Goal: Task Accomplishment & Management: Use online tool/utility

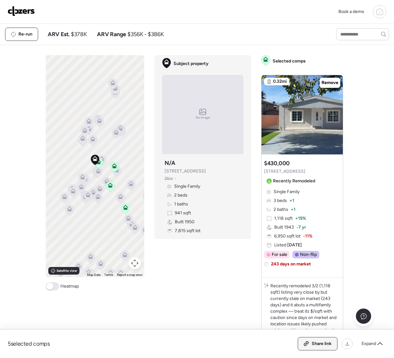
click at [327, 344] on span "Share link" at bounding box center [321, 344] width 20 height 6
click at [19, 11] on img at bounding box center [21, 11] width 27 height 10
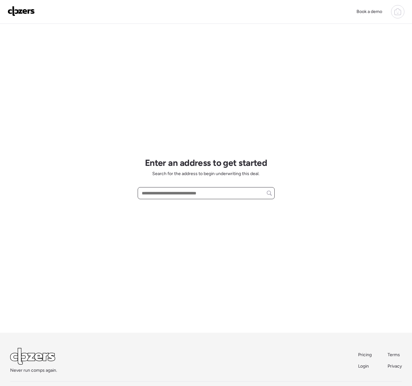
click at [206, 192] on input "text" at bounding box center [206, 193] width 131 height 9
paste input "**********"
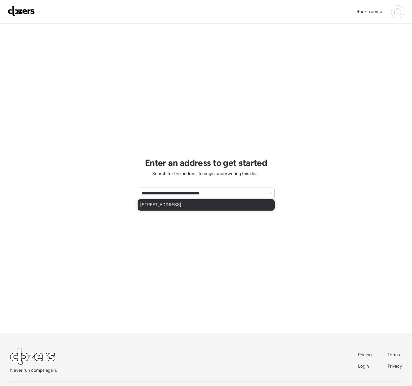
click at [182, 204] on span "7728 W College Dr, Phoenix, AZ, 85033" at bounding box center [160, 205] width 41 height 6
type input "**********"
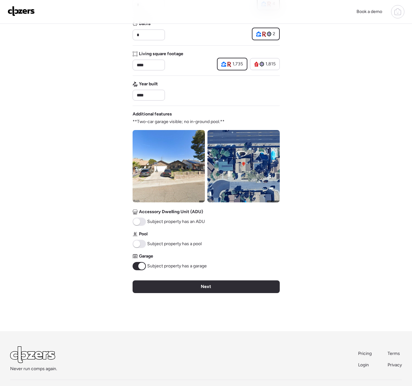
scroll to position [150, 0]
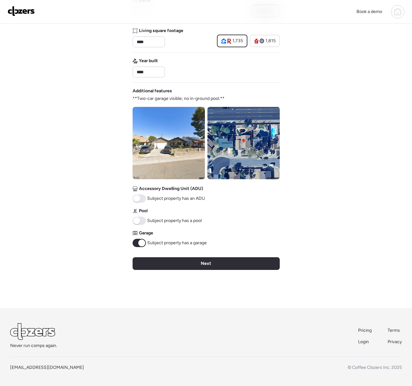
click at [202, 261] on span "Next" at bounding box center [206, 264] width 10 height 6
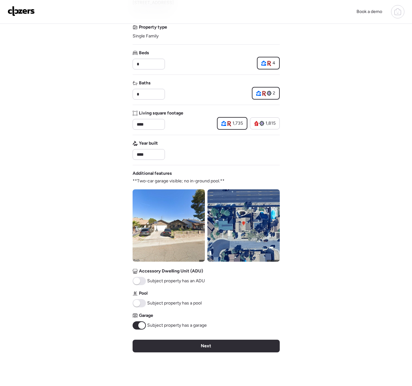
click at [202, 260] on div "Verify basic info Please verify that our data for this property is correct. Add…" at bounding box center [206, 173] width 147 height 435
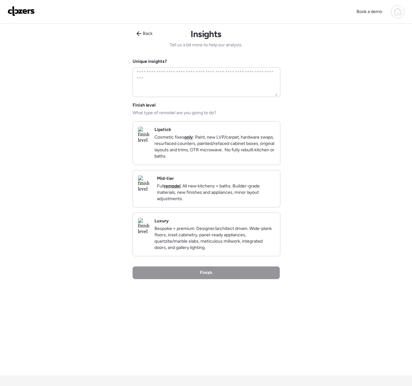
scroll to position [0, 0]
click at [184, 159] on p "Cosmetic fixes only : Paint, new LVP/carpet, hardware swaps, resurfaced counter…" at bounding box center [215, 147] width 121 height 25
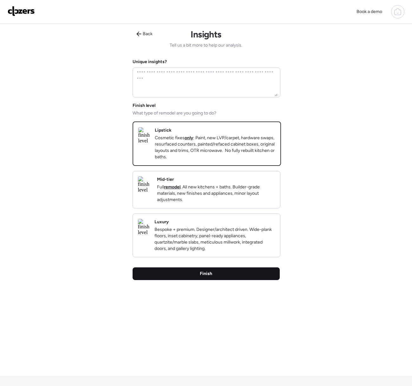
click at [180, 280] on div "Finish" at bounding box center [206, 274] width 147 height 13
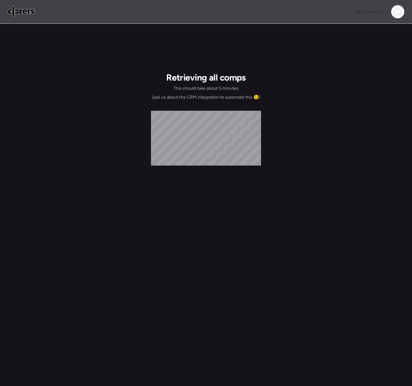
click at [17, 12] on img at bounding box center [21, 11] width 27 height 10
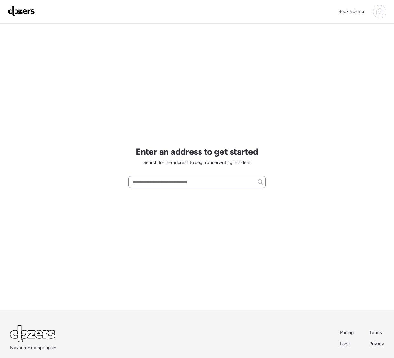
click at [141, 181] on input "text" at bounding box center [196, 182] width 131 height 9
paste input "**********"
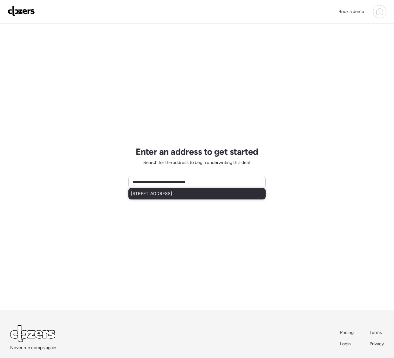
click at [168, 195] on span "[STREET_ADDRESS]" at bounding box center [151, 194] width 41 height 6
type input "**********"
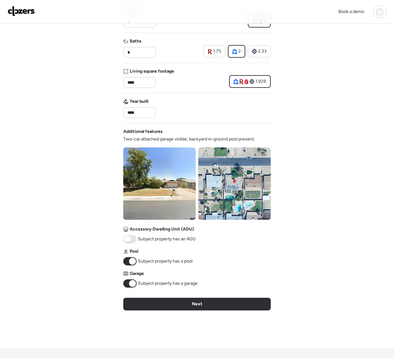
scroll to position [178, 0]
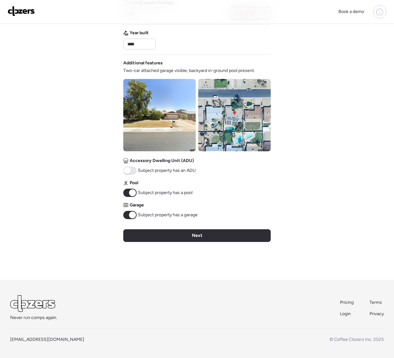
click at [193, 233] on span "Next" at bounding box center [197, 236] width 10 height 6
click at [193, 233] on div "Verify basic info Please verify that our data for this property is correct. Add…" at bounding box center [196, 62] width 147 height 435
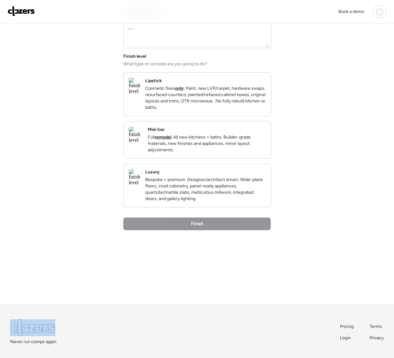
scroll to position [0, 0]
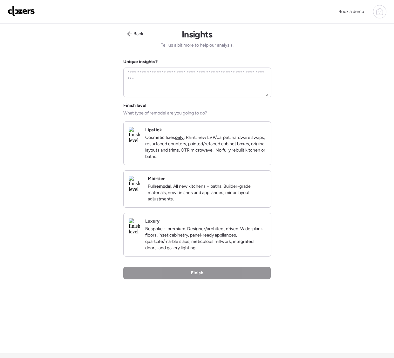
click at [210, 158] on p "Cosmetic fixes only : Paint, new LVP/carpet, hardware swaps, resurfaced counter…" at bounding box center [205, 147] width 121 height 25
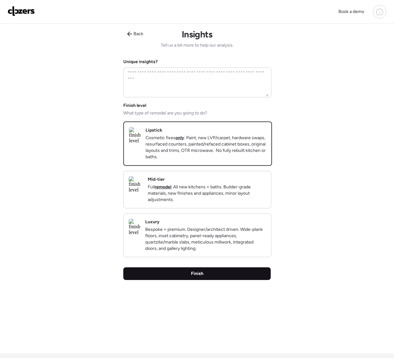
click at [203, 280] on div "Finish" at bounding box center [196, 274] width 147 height 13
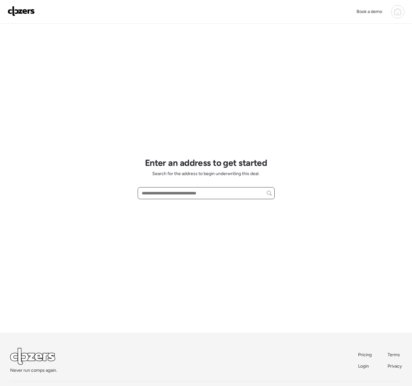
click at [163, 191] on input "text" at bounding box center [206, 193] width 131 height 9
paste input "**********"
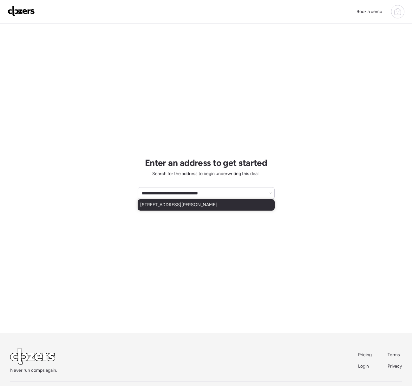
click at [192, 208] on span "3001 W Mercer Ln, Phoenix, AZ, 85029" at bounding box center [178, 205] width 77 height 6
type input "**********"
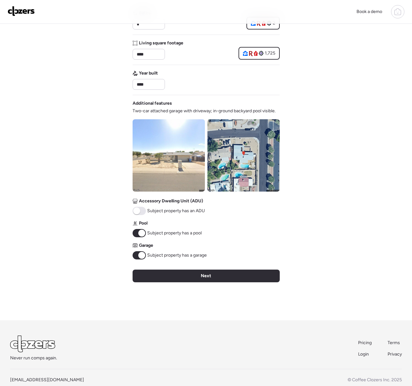
scroll to position [143, 0]
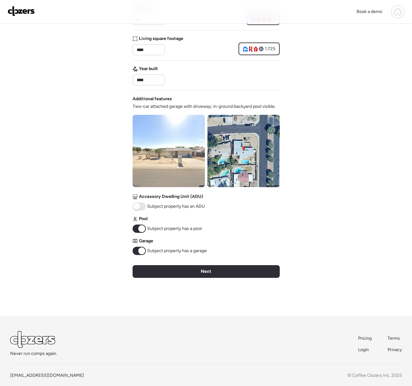
click at [188, 277] on div "Next" at bounding box center [206, 271] width 147 height 13
click at [187, 277] on div "Verify basic info Please verify that our data for this property is correct. Add…" at bounding box center [206, 98] width 147 height 435
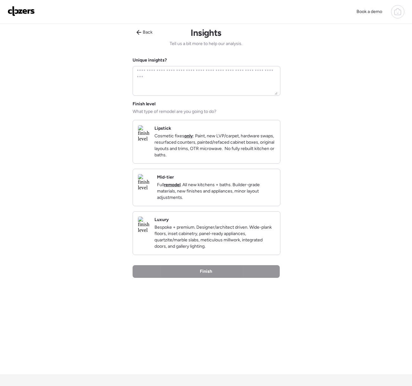
scroll to position [0, 0]
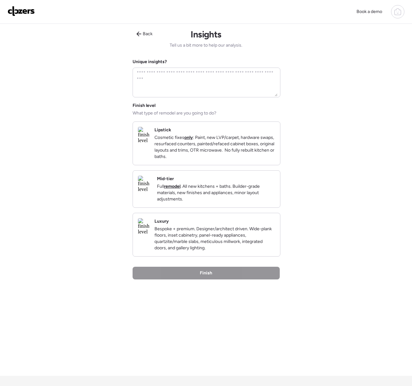
click at [210, 150] on p "Cosmetic fixes only : Paint, new LVP/carpet, hardware swaps, resurfaced counter…" at bounding box center [215, 147] width 121 height 25
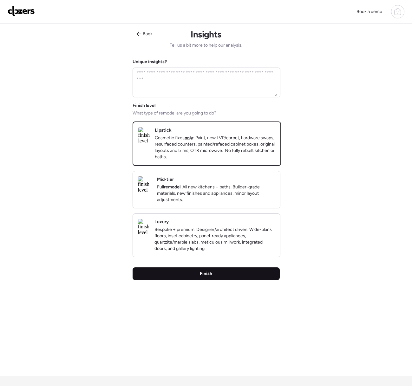
click at [212, 278] on div "Finish" at bounding box center [206, 274] width 147 height 13
